Goal: Transaction & Acquisition: Book appointment/travel/reservation

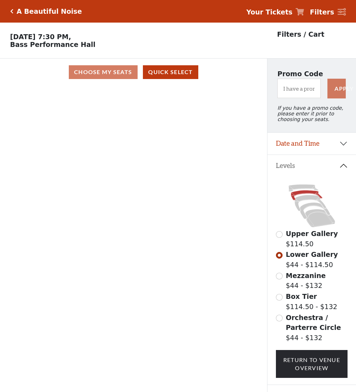
scroll to position [43, 0]
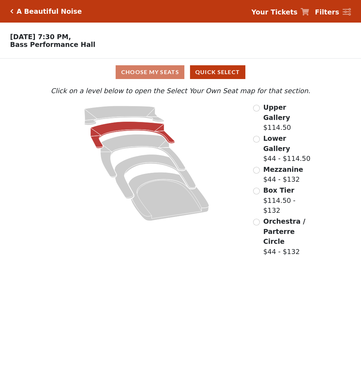
click at [128, 126] on icon at bounding box center [133, 135] width 84 height 27
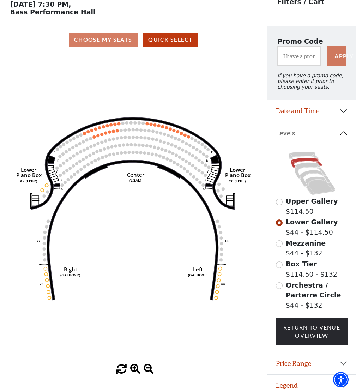
scroll to position [33, 0]
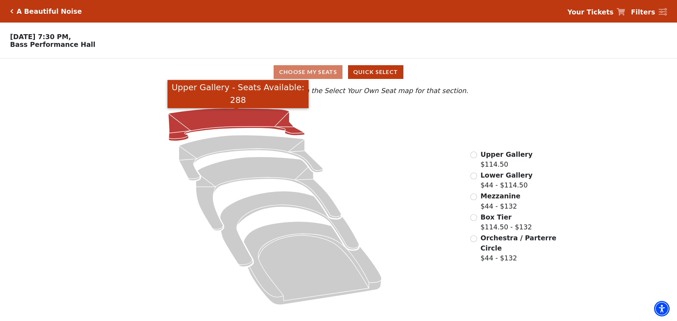
click at [246, 119] on icon "Upper Gallery - Seats Available: 288" at bounding box center [236, 124] width 136 height 33
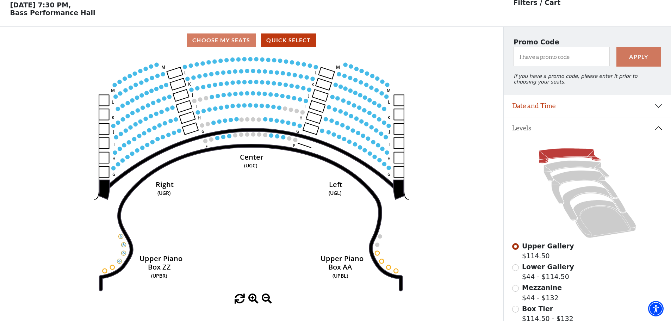
scroll to position [33, 0]
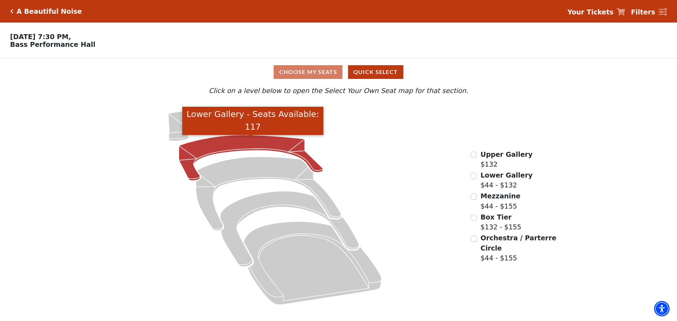
click at [212, 147] on icon "Lower Gallery - Seats Available: 117" at bounding box center [251, 158] width 144 height 46
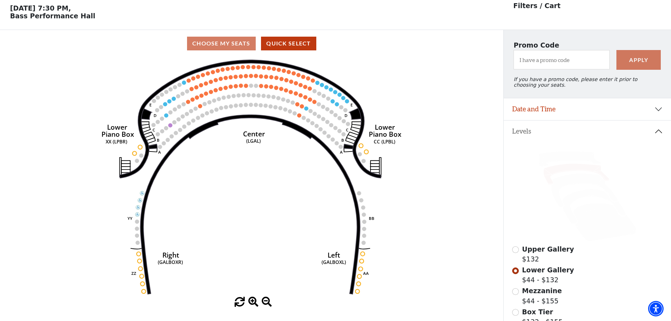
scroll to position [33, 0]
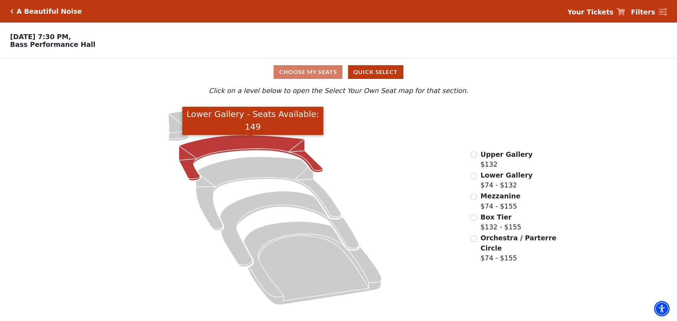
click at [251, 143] on icon "Lower Gallery - Seats Available: 149" at bounding box center [251, 158] width 144 height 46
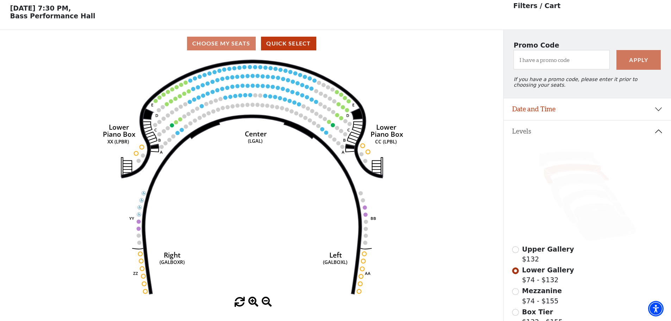
scroll to position [33, 0]
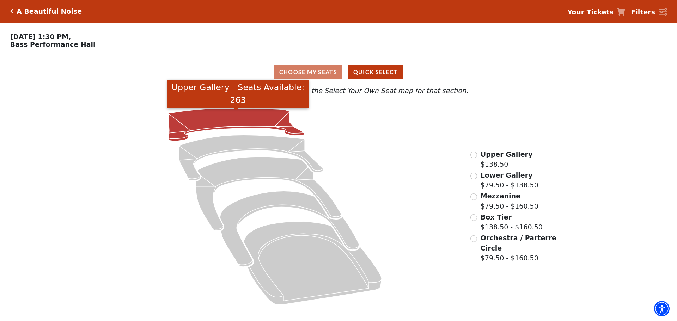
click at [244, 119] on icon "Upper Gallery - Seats Available: 263" at bounding box center [236, 124] width 136 height 33
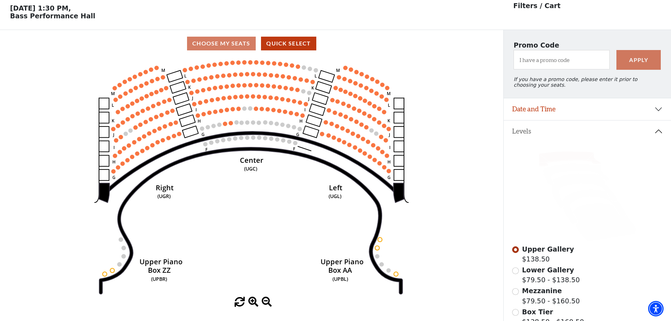
scroll to position [33, 0]
